Goal: Navigation & Orientation: Understand site structure

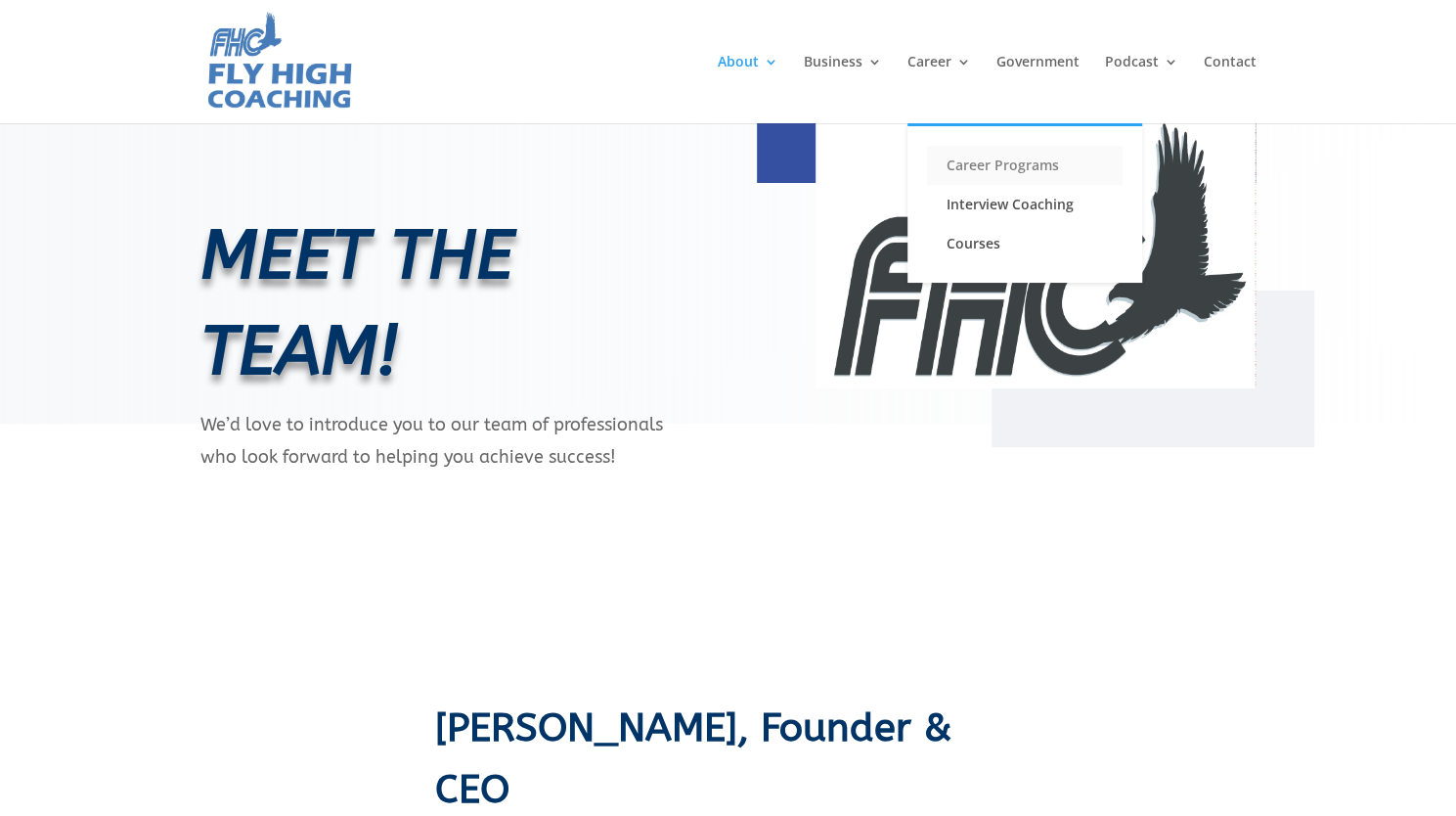
click at [982, 167] on link "Career Programs" at bounding box center [1024, 165] width 196 height 39
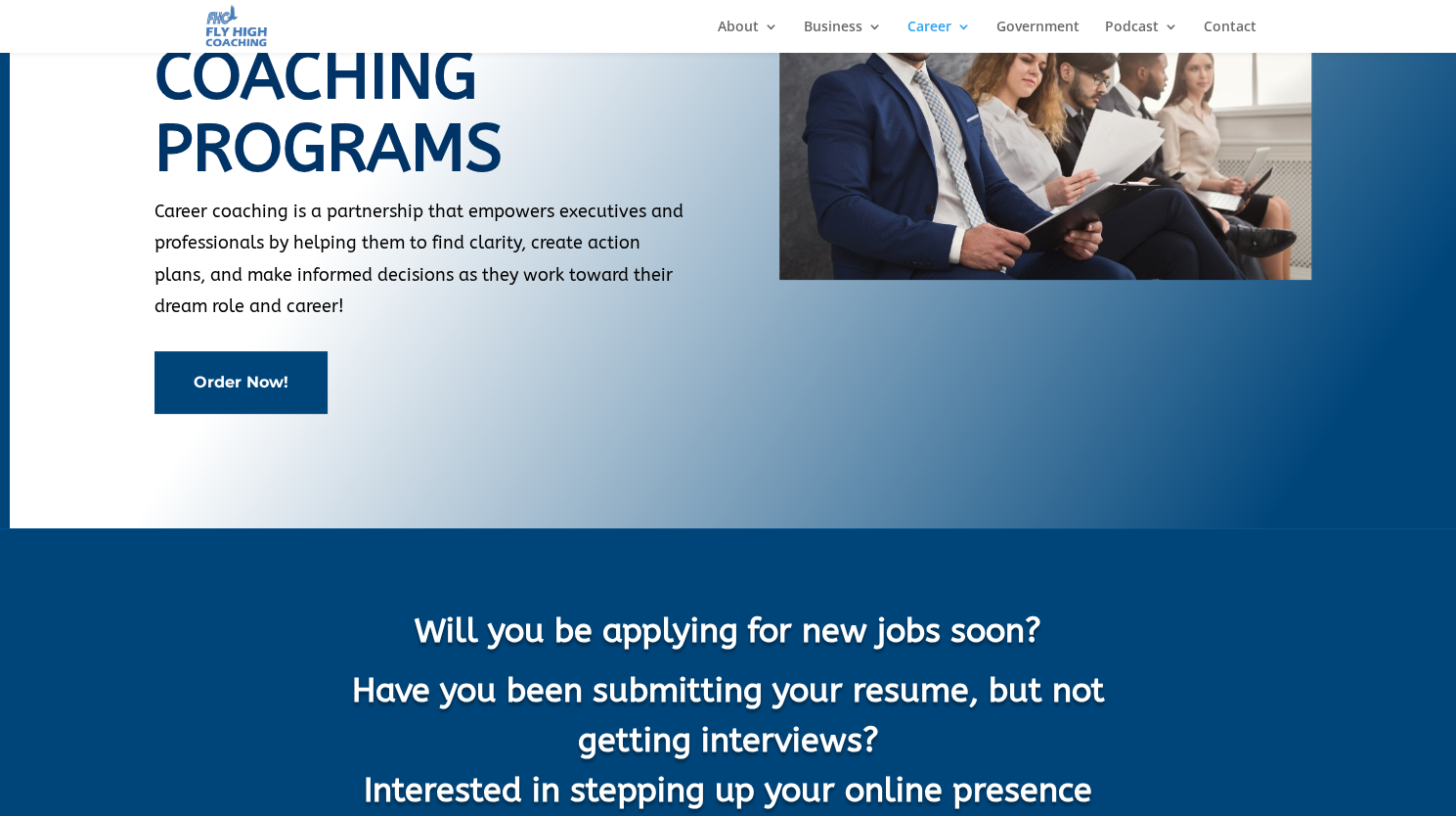
scroll to position [47, 0]
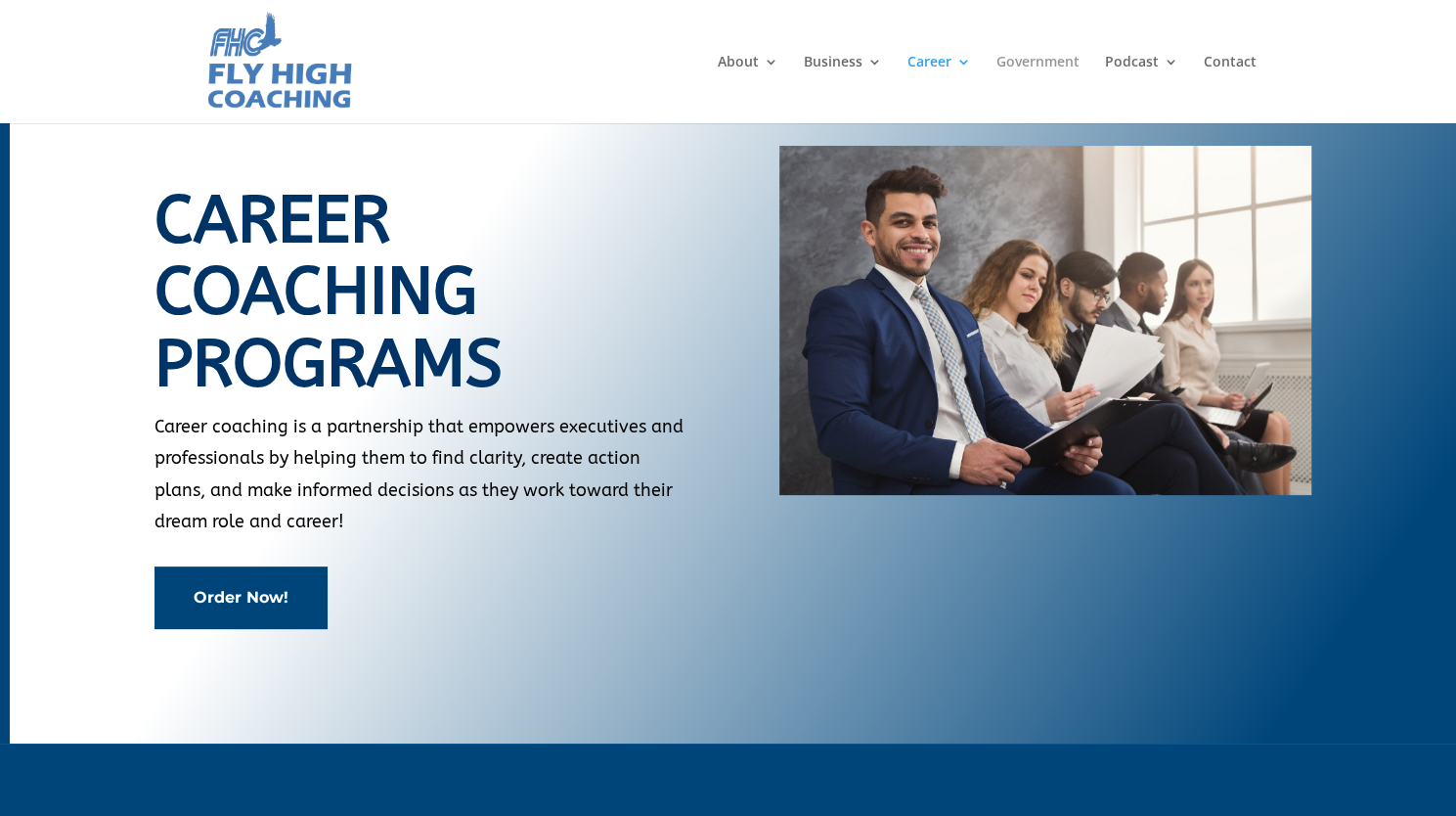
click at [1034, 65] on link "Government" at bounding box center [1038, 89] width 84 height 69
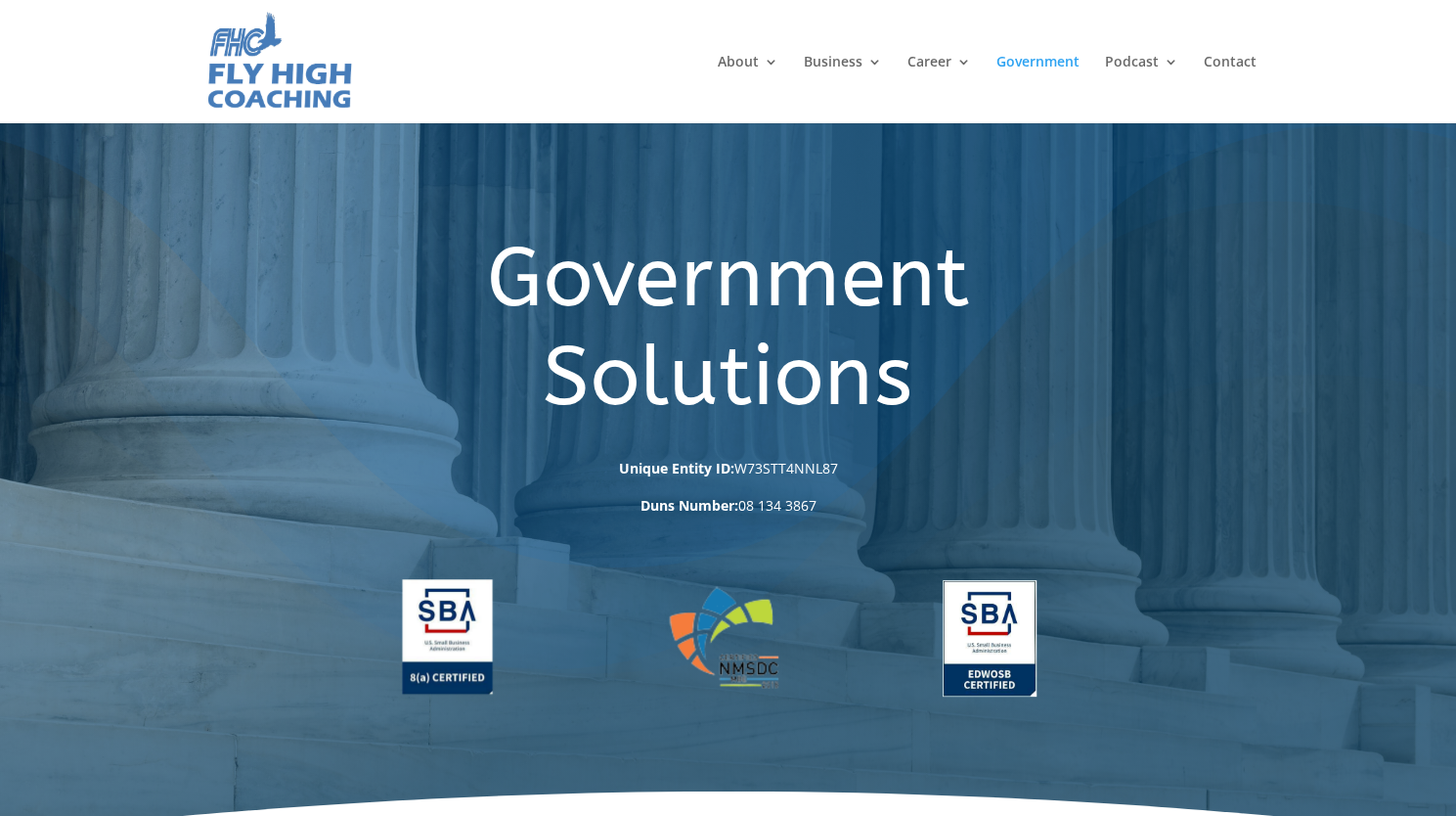
drag, startPoint x: 1470, startPoint y: 101, endPoint x: 1395, endPoint y: 9, distance: 118.7
click at [226, 71] on img at bounding box center [279, 62] width 149 height 103
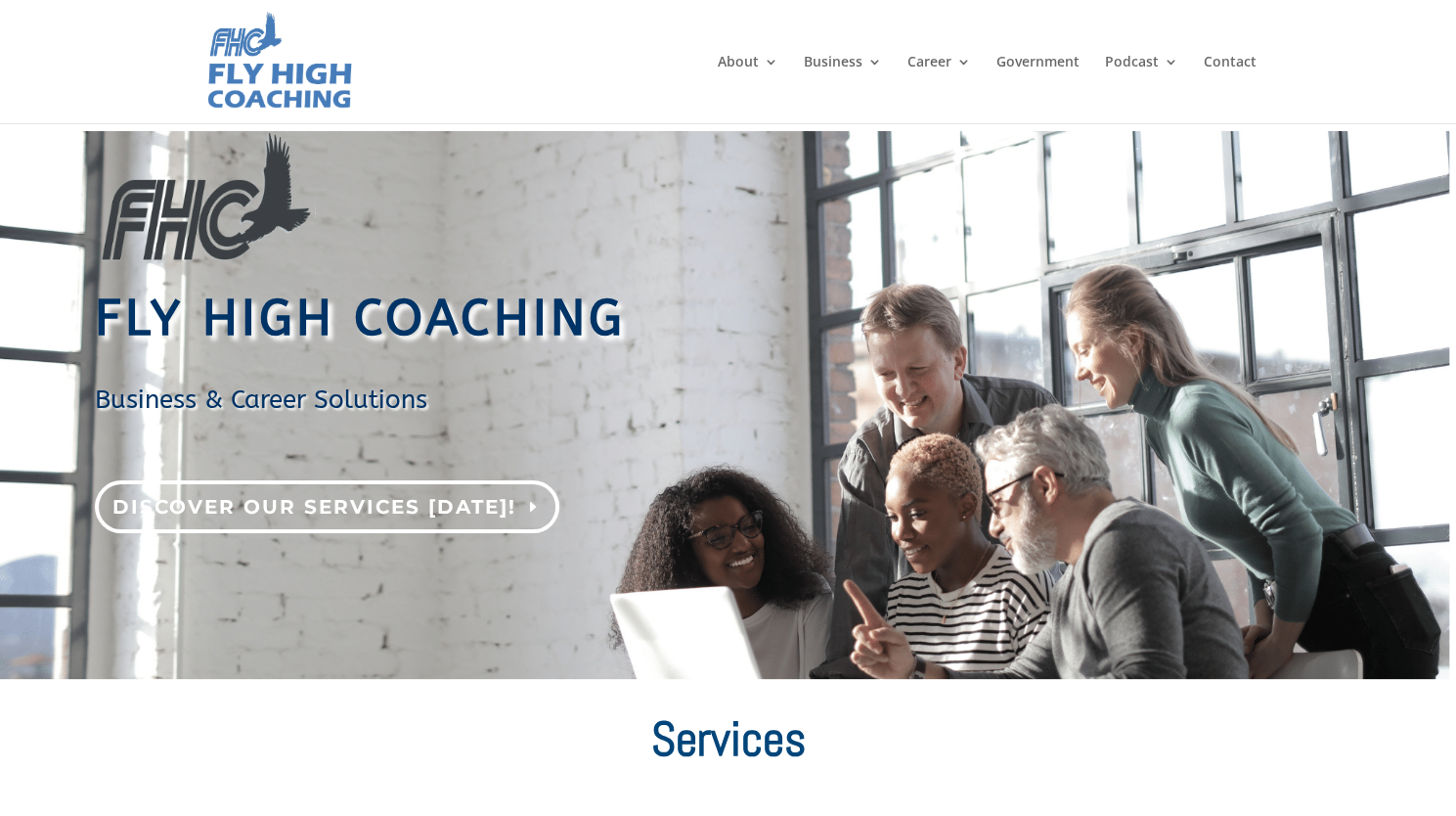
click at [493, 497] on link "Discover our services [DATE]!" at bounding box center [326, 507] width 464 height 53
